Goal: Navigation & Orientation: Go to known website

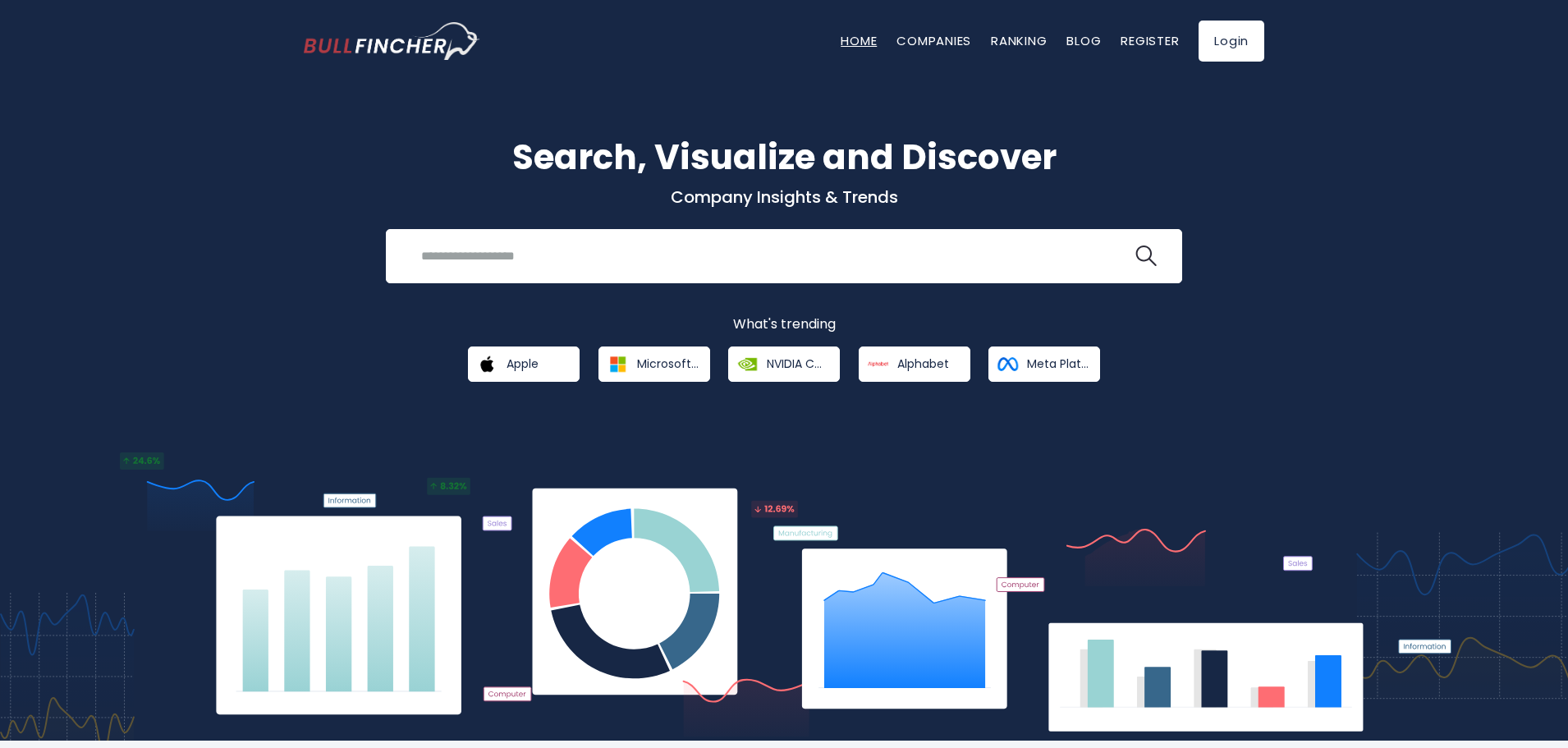
click at [848, 32] on link "Home" at bounding box center [858, 40] width 36 height 17
click at [850, 34] on link "Home" at bounding box center [858, 40] width 36 height 17
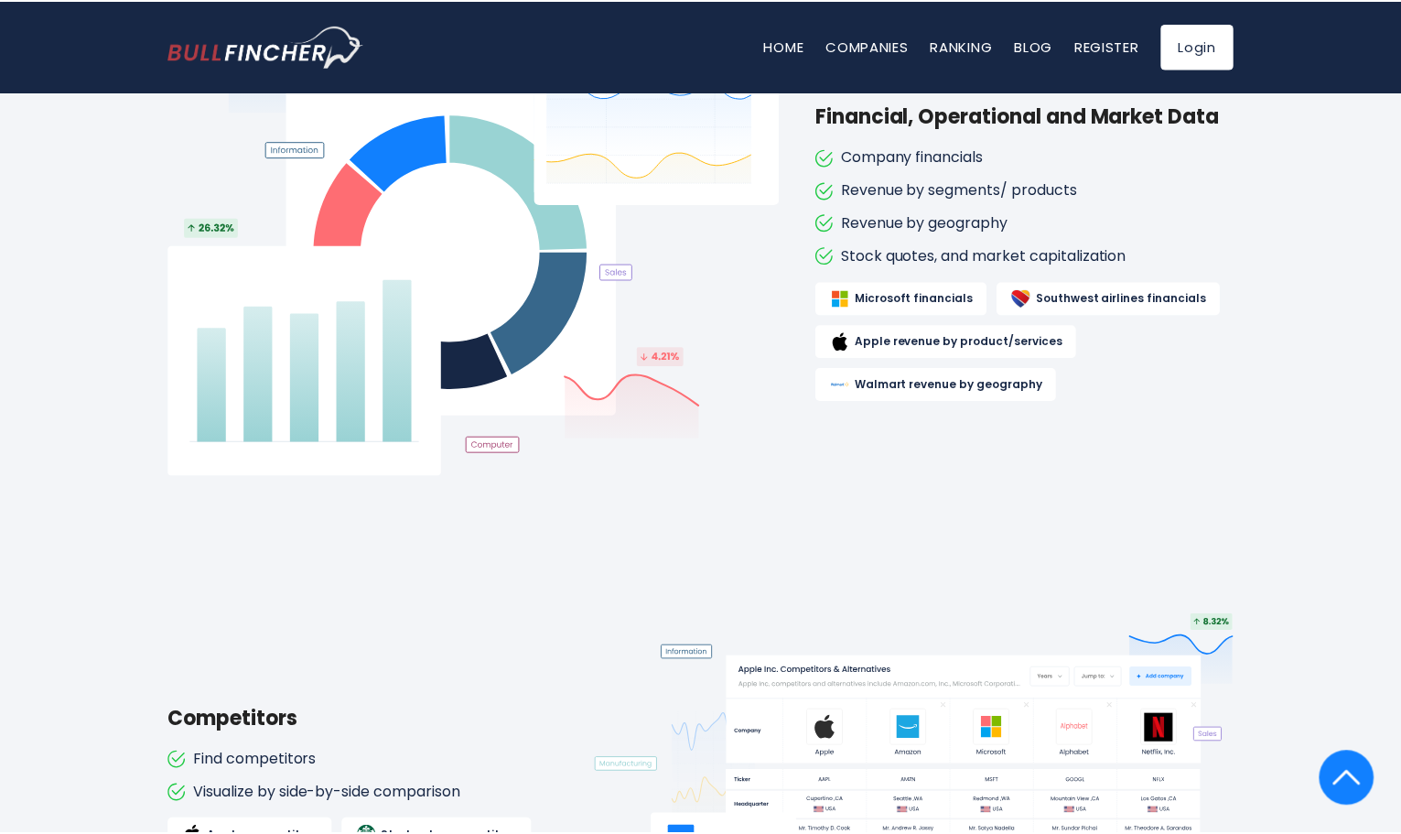
scroll to position [1628, 0]
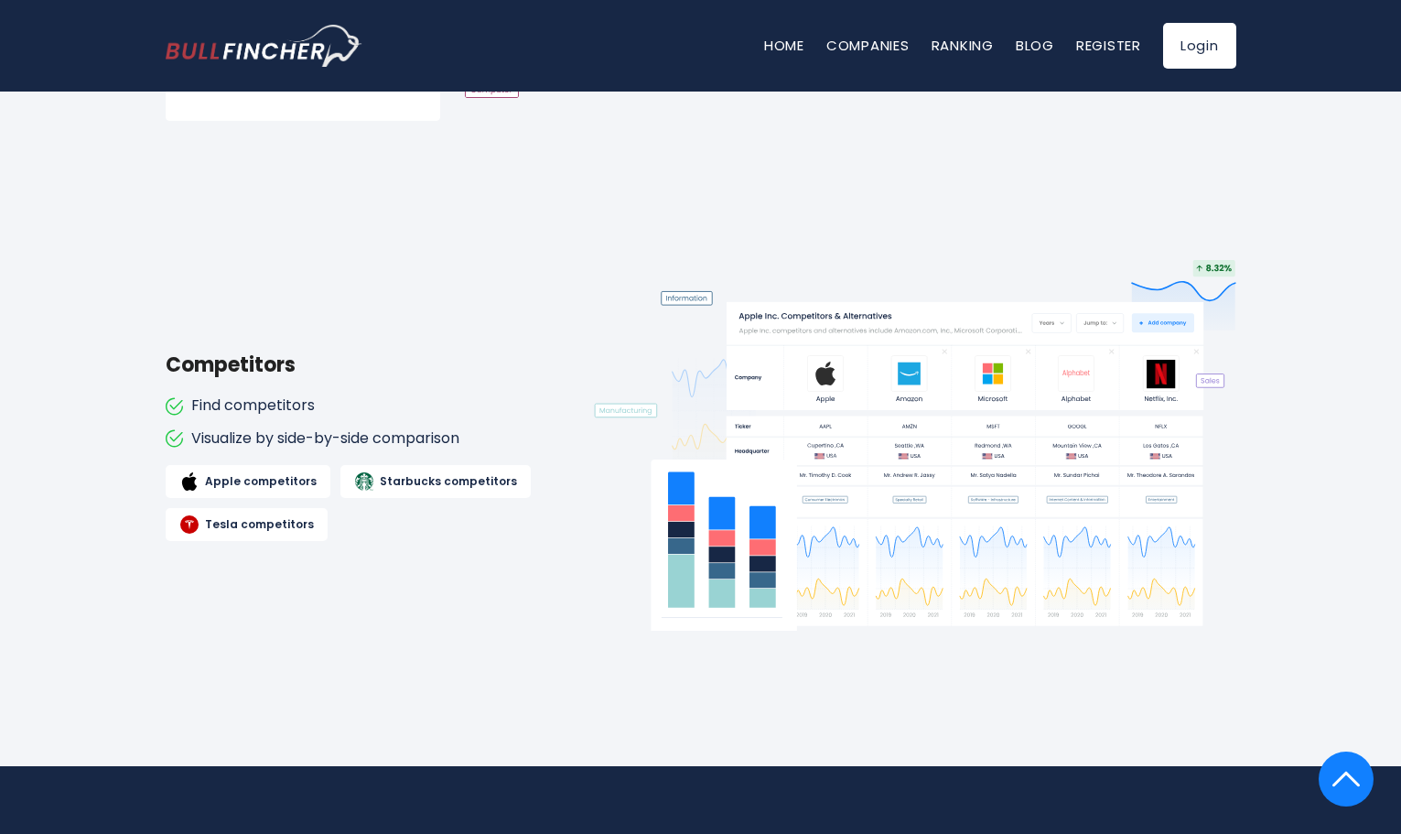
scroll to position [1922, 0]
